Goal: Transaction & Acquisition: Download file/media

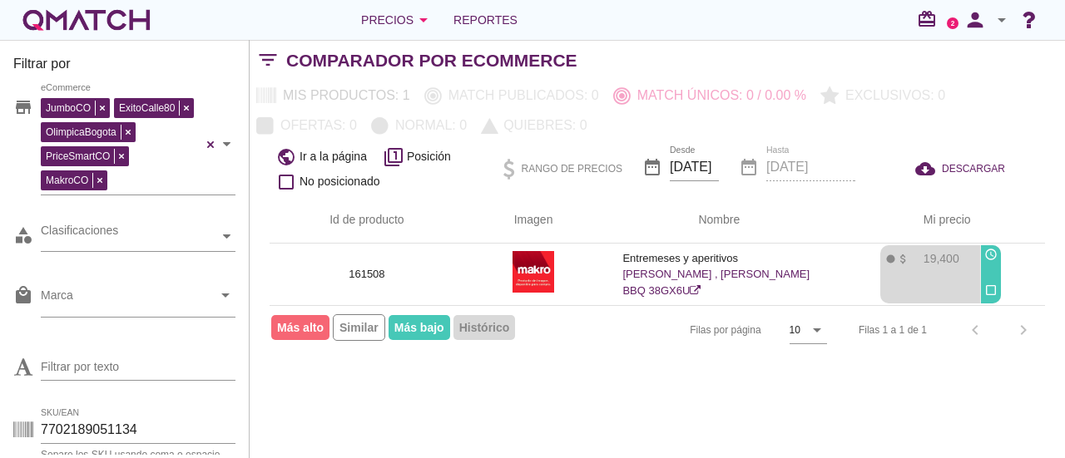
scroll to position [13, 0]
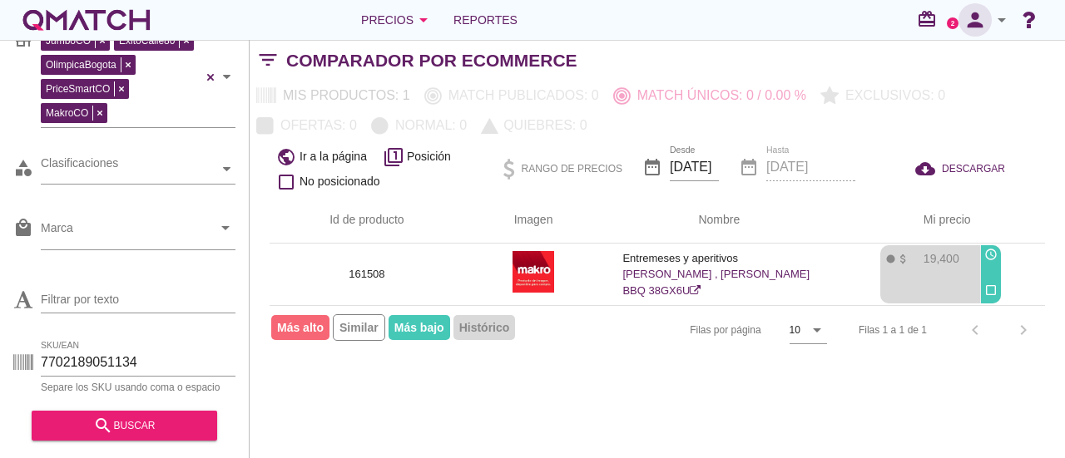
click at [968, 18] on icon "person" at bounding box center [974, 19] width 33 height 23
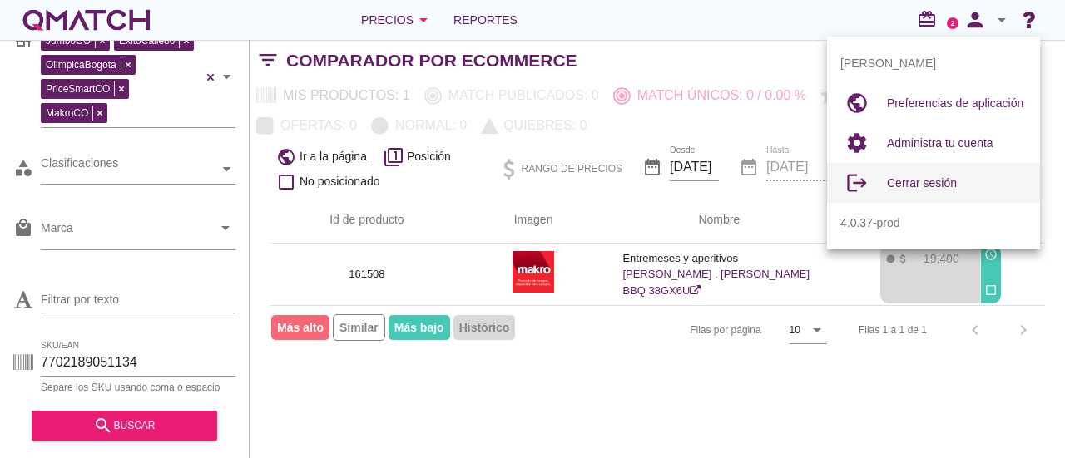
click at [910, 184] on span "Cerrar sesión" at bounding box center [922, 182] width 70 height 13
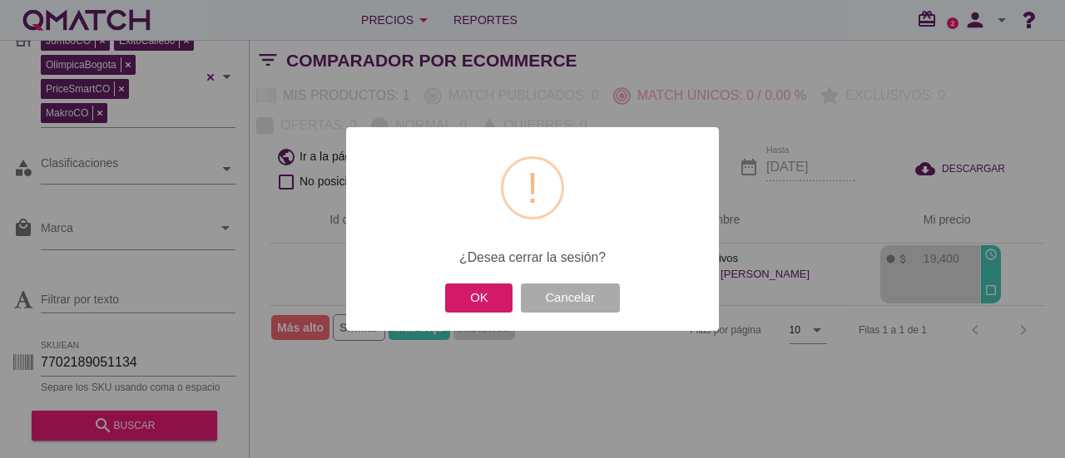
click at [503, 295] on button "OK" at bounding box center [478, 298] width 67 height 29
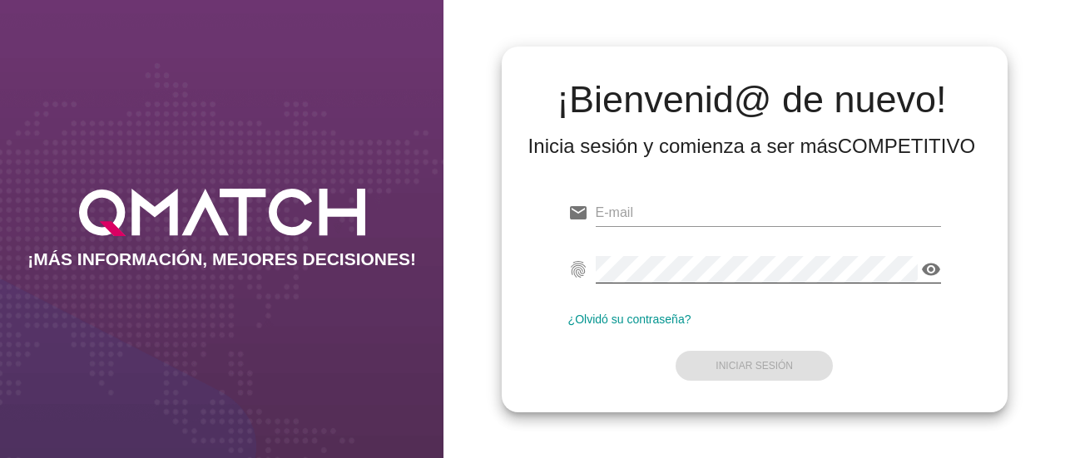
type input "[EMAIL_ADDRESS][DOMAIN_NAME]"
click at [931, 272] on icon "visibility" at bounding box center [931, 270] width 20 height 20
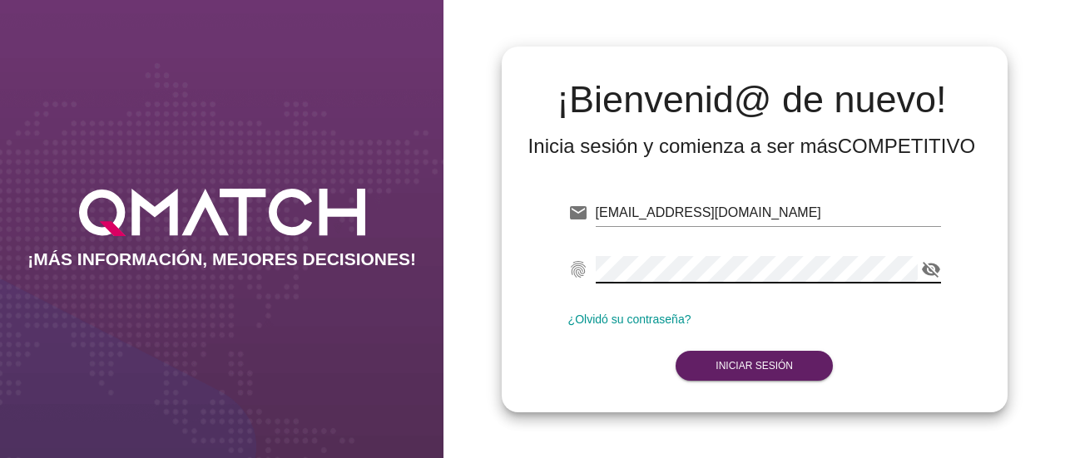
click at [604, 377] on form "email edlopez@makro.com.co fingerprint visibility_off ¿Olvidó su contraseña? In…" at bounding box center [754, 288] width 373 height 196
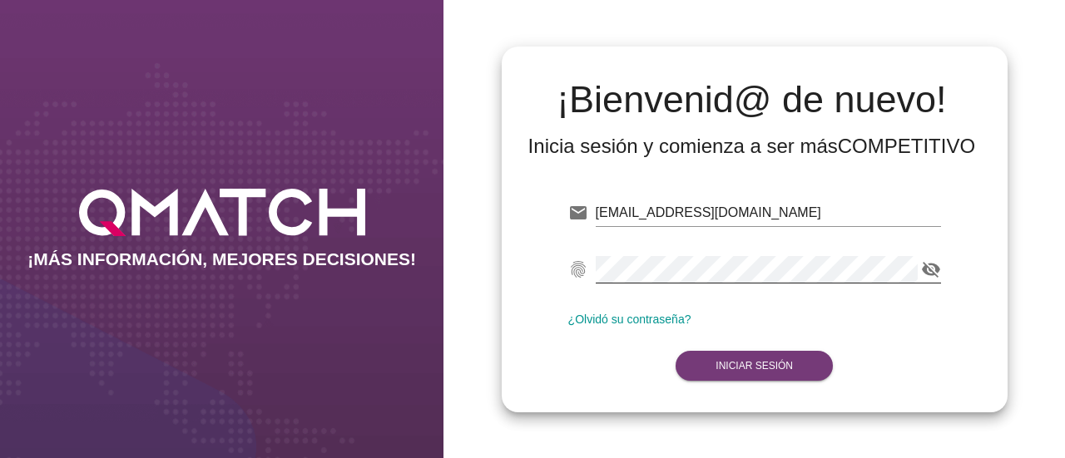
click at [744, 375] on button "Iniciar Sesión" at bounding box center [754, 366] width 157 height 30
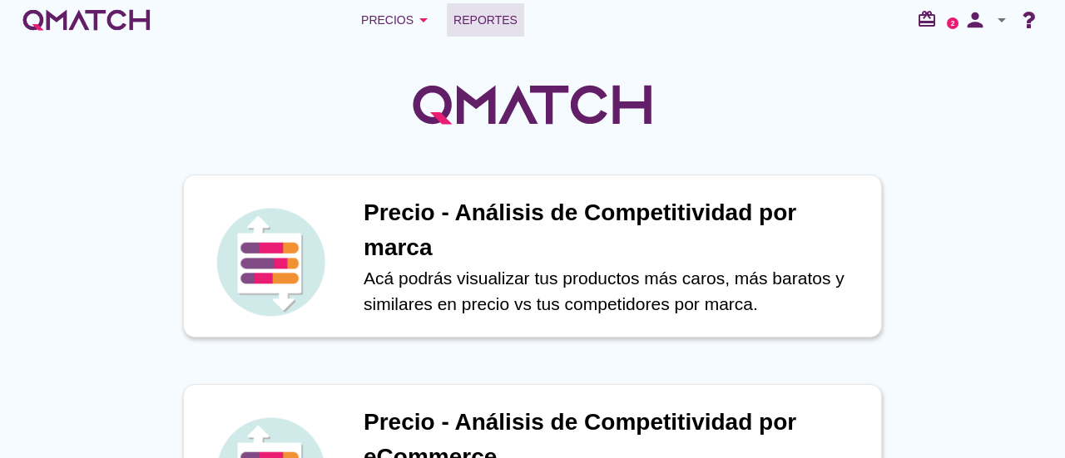
click at [487, 24] on span "Reportes" at bounding box center [485, 20] width 64 height 20
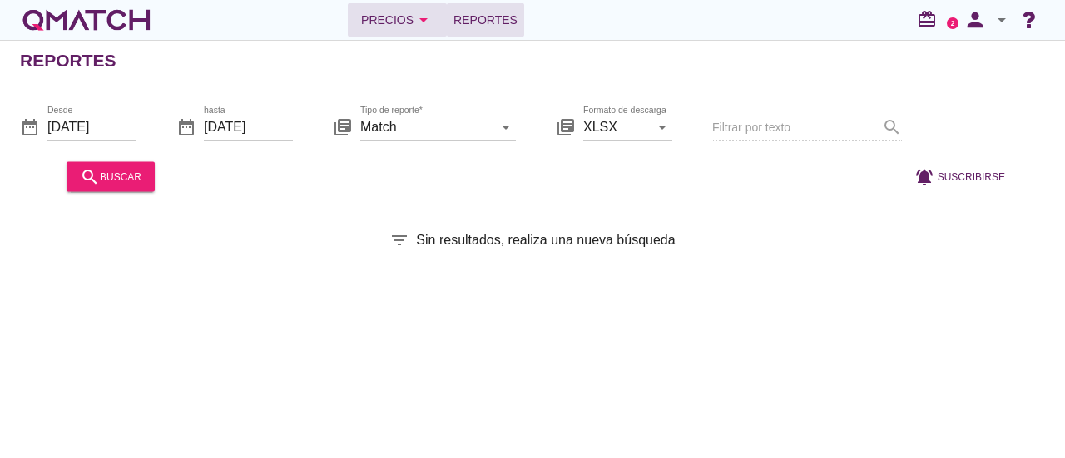
click at [409, 21] on div "Precios arrow_drop_down" at bounding box center [397, 20] width 72 height 20
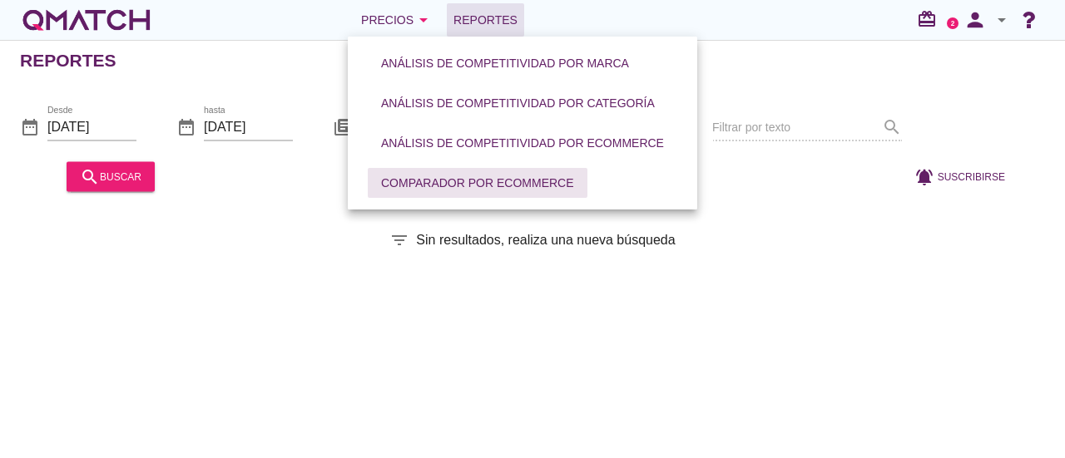
click at [466, 184] on div "Comparador por eCommerce" at bounding box center [477, 183] width 193 height 17
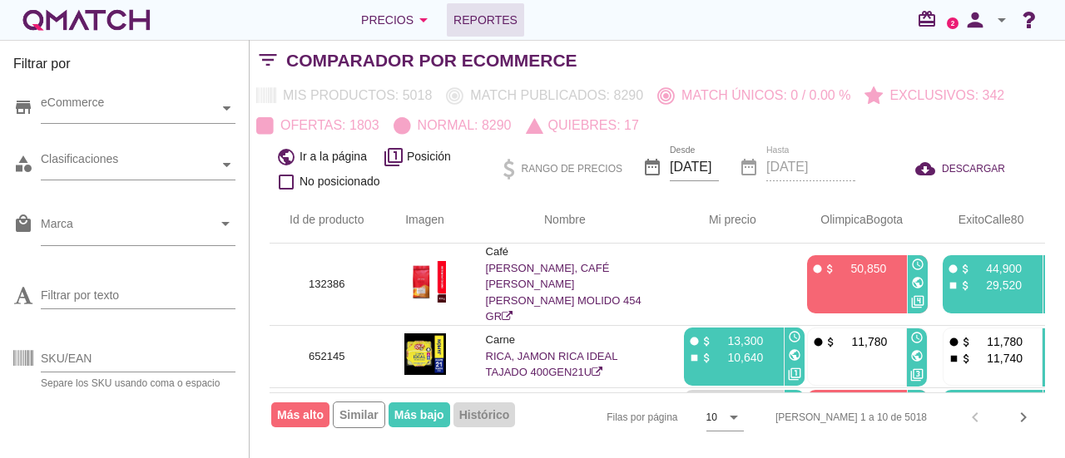
click at [497, 35] on link "Reportes" at bounding box center [485, 19] width 77 height 33
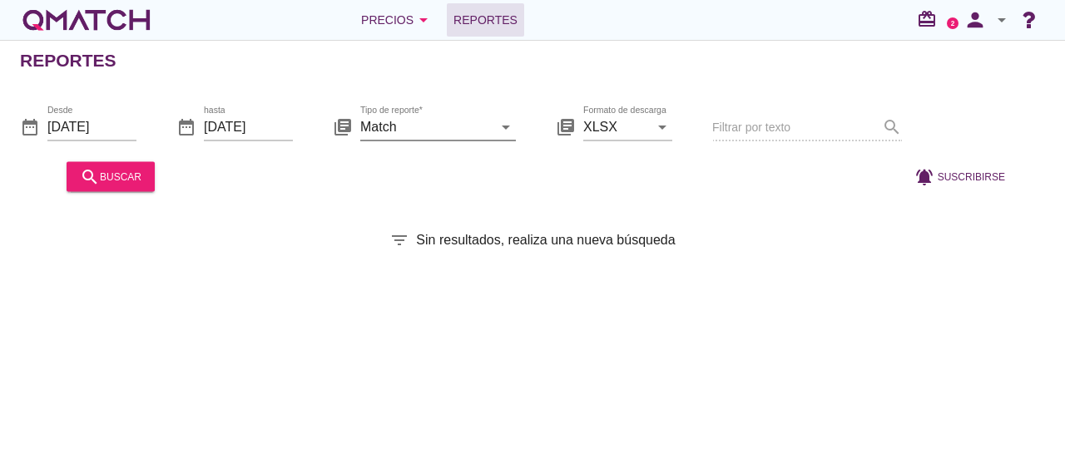
click at [504, 124] on icon "arrow_drop_down" at bounding box center [506, 126] width 20 height 20
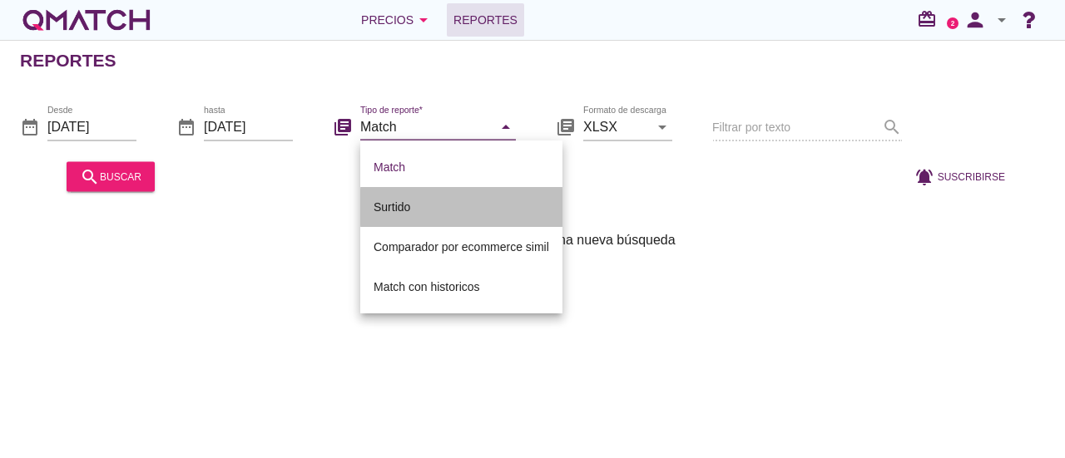
click at [398, 205] on div "Surtido" at bounding box center [462, 207] width 176 height 20
type input "Surtido"
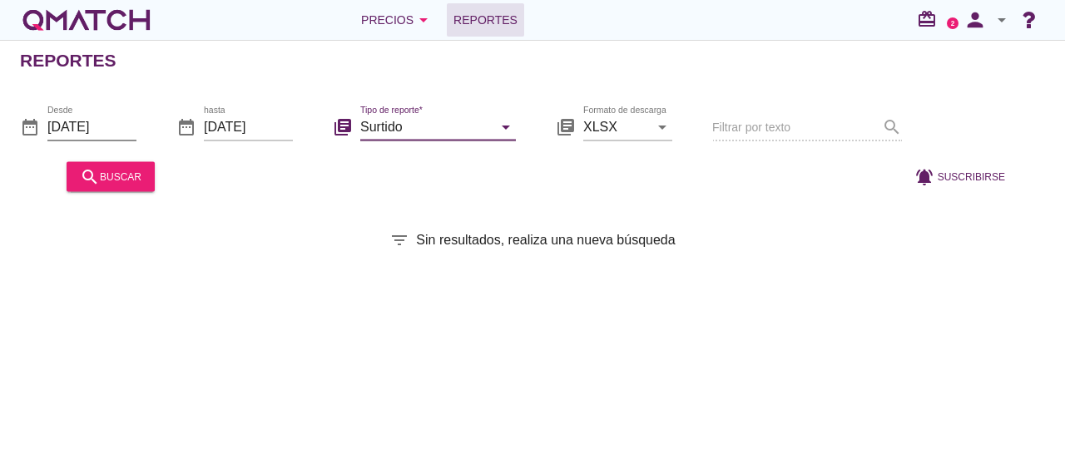
click at [111, 129] on input "2025-10-01" at bounding box center [91, 126] width 89 height 27
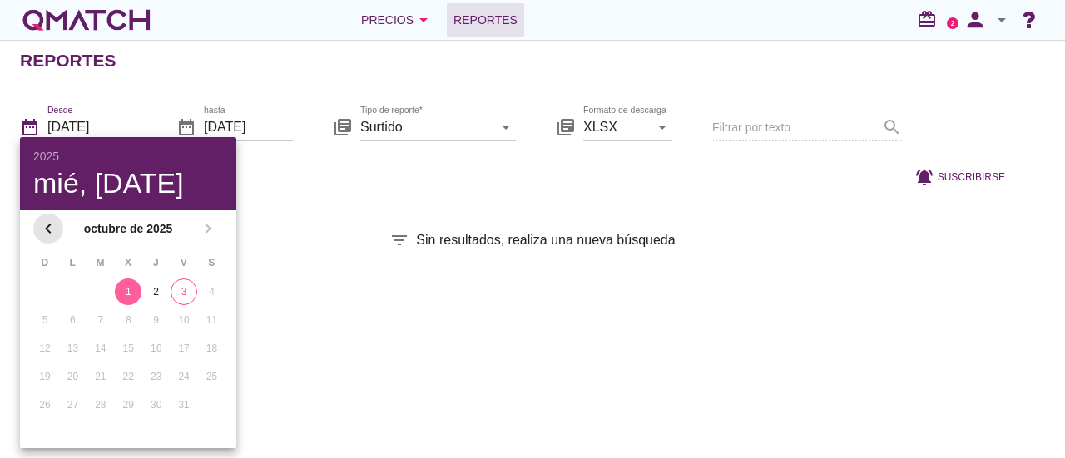
click at [47, 232] on icon "chevron_left" at bounding box center [48, 229] width 20 height 20
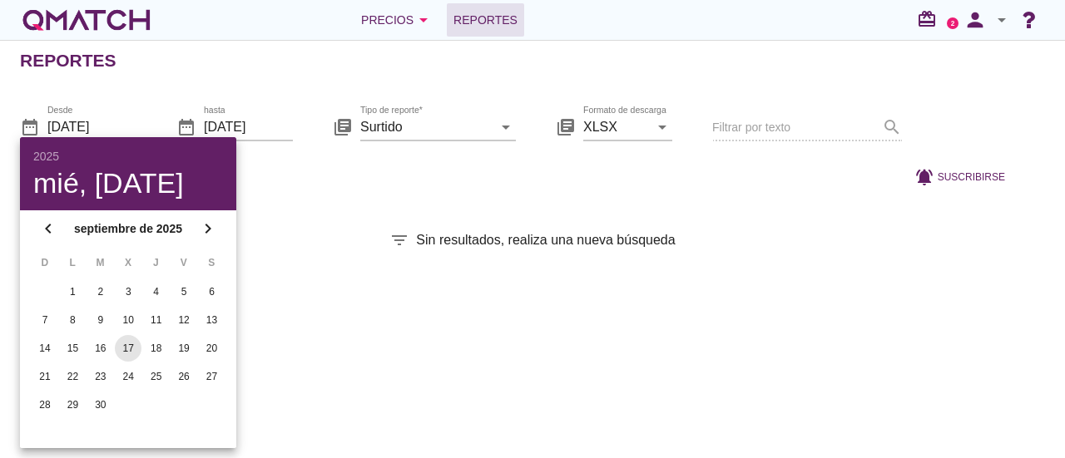
click at [125, 344] on div "17" at bounding box center [128, 348] width 27 height 15
type input "2025-09-17"
click at [438, 297] on div "Reportes date_range Desde 2025-09-17 date_range hasta 2025-10-03 library_books …" at bounding box center [532, 249] width 1065 height 418
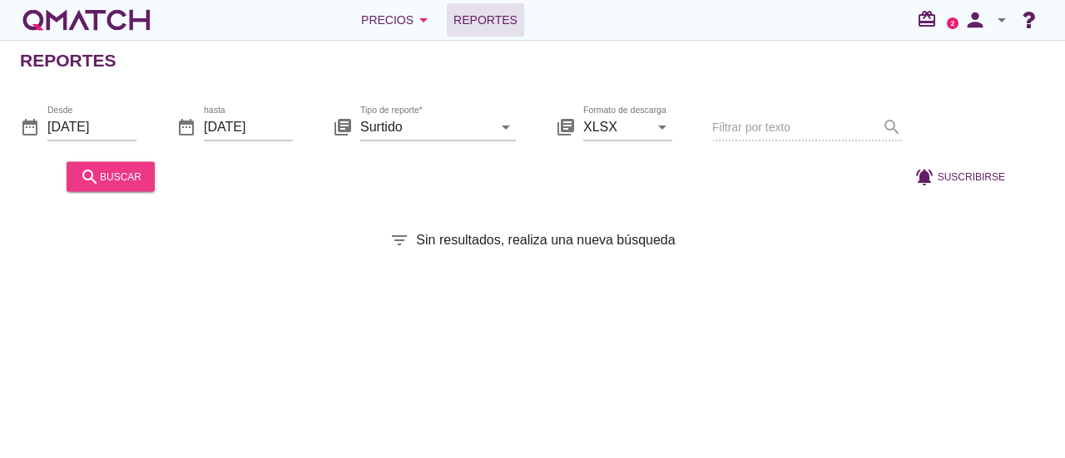
click at [140, 172] on div "search buscar" at bounding box center [111, 176] width 62 height 20
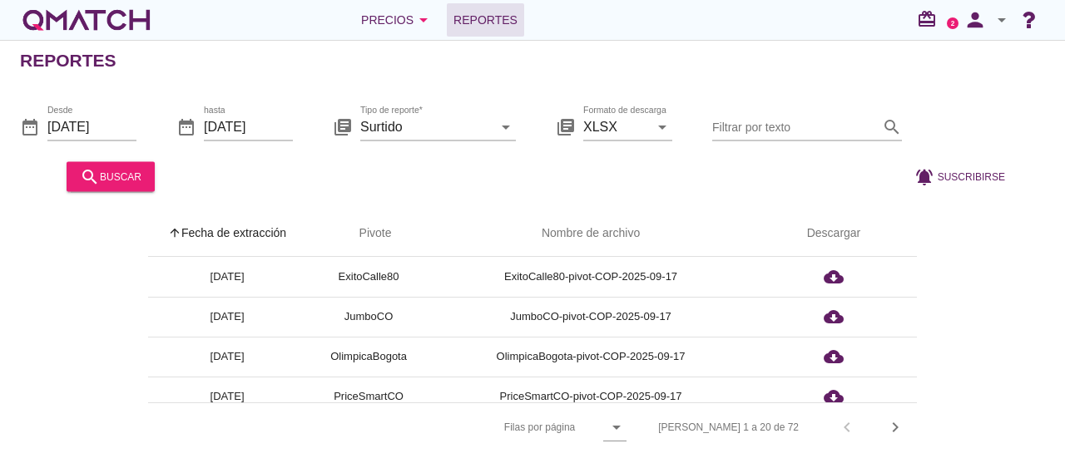
scroll to position [5, 0]
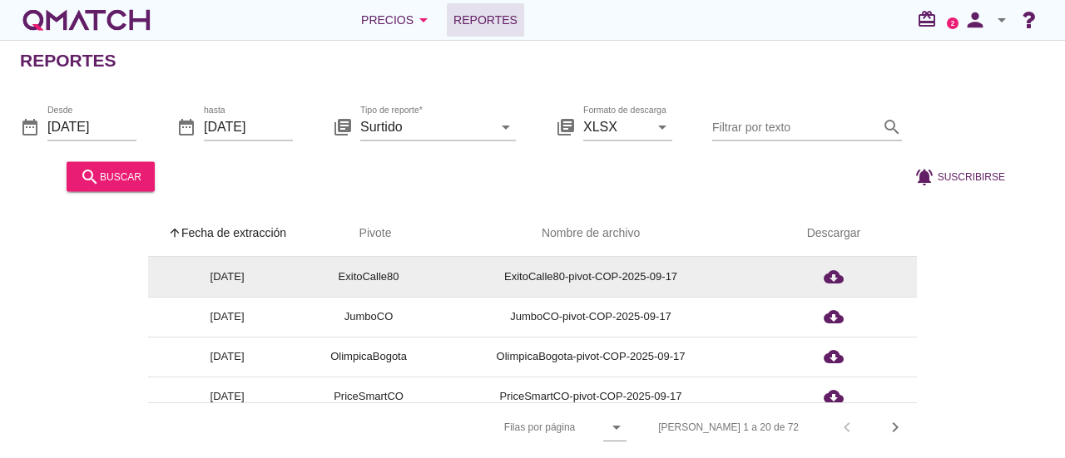
click at [295, 260] on td "2025-09-17" at bounding box center [227, 277] width 158 height 40
click at [833, 274] on icon "cloud_download" at bounding box center [834, 277] width 20 height 20
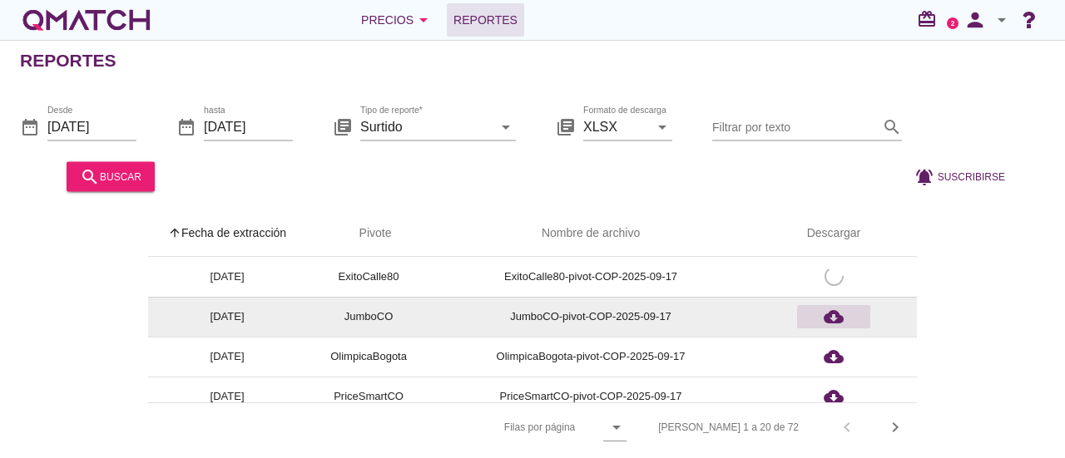
click at [834, 312] on icon "cloud_download" at bounding box center [834, 317] width 20 height 20
click at [831, 314] on icon "cloud_download" at bounding box center [834, 317] width 20 height 20
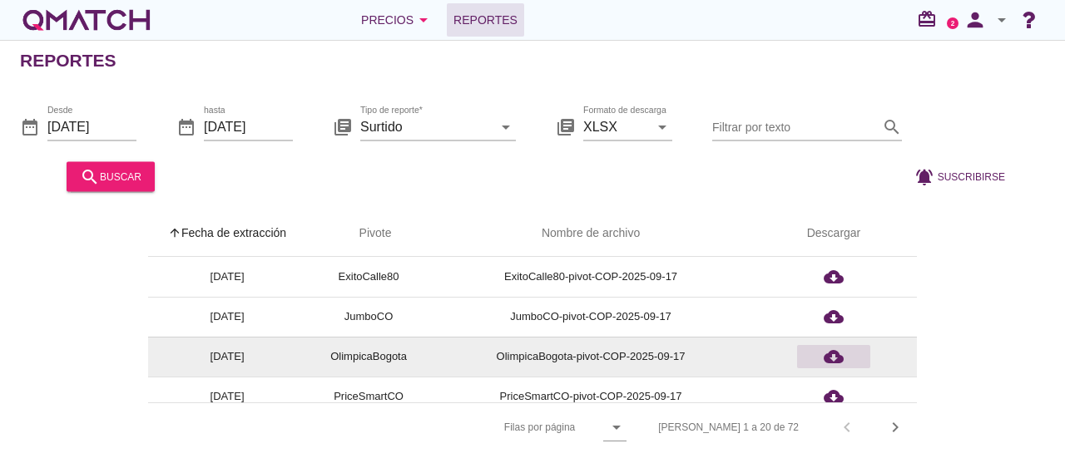
click at [832, 350] on icon "cloud_download" at bounding box center [834, 357] width 20 height 20
